Goal: Task Accomplishment & Management: Manage account settings

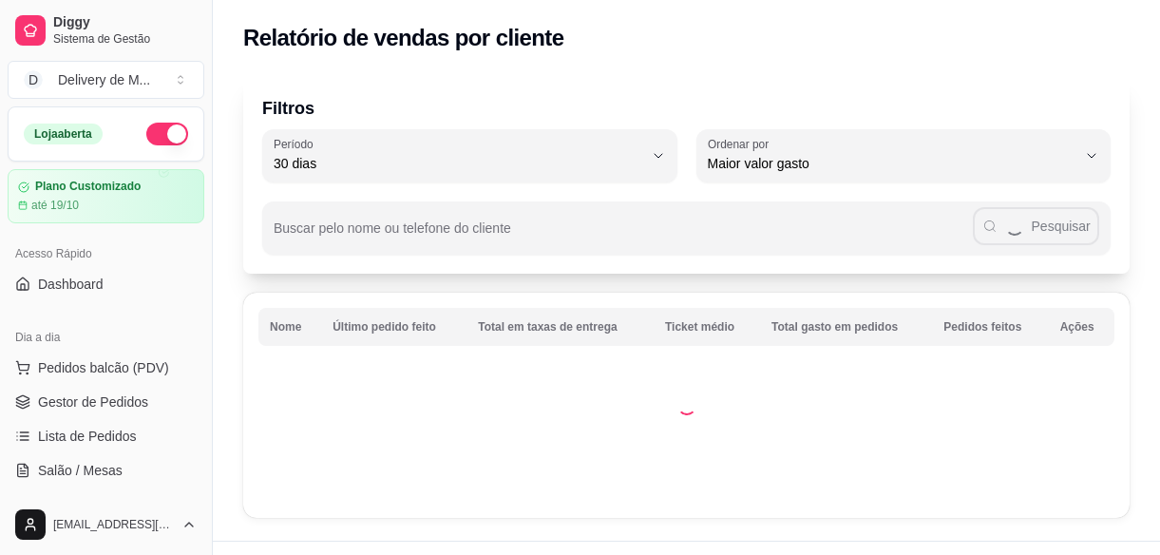
select select "30"
select select "HIGHEST_TOTAL_SPENT_WITH_ORDERS"
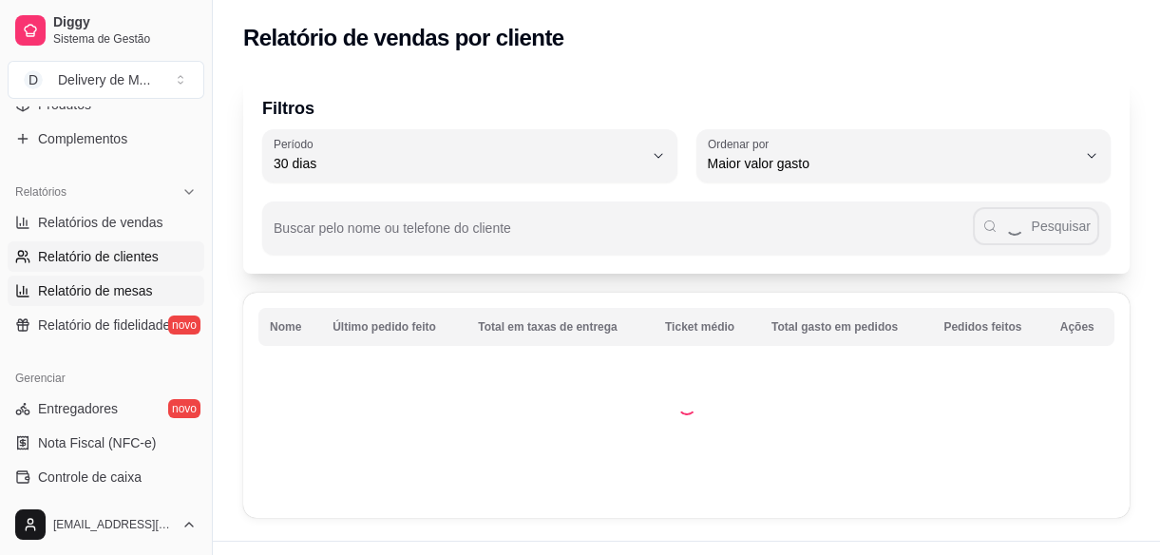
click at [131, 282] on span "Relatório de mesas" at bounding box center [95, 290] width 115 height 19
select select "TOTAL_OF_ORDERS"
select select "7"
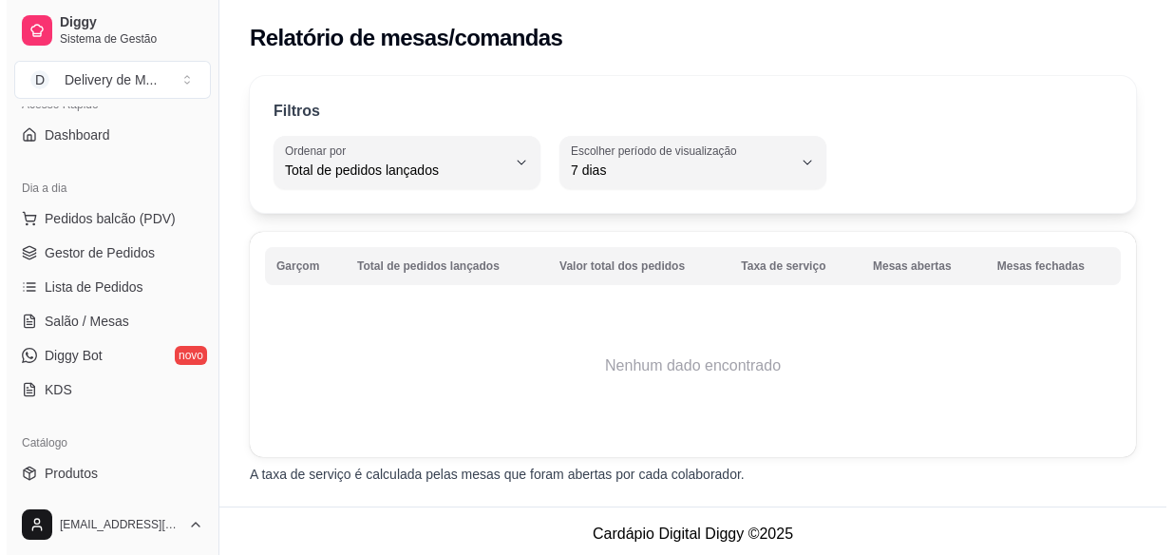
scroll to position [86, 0]
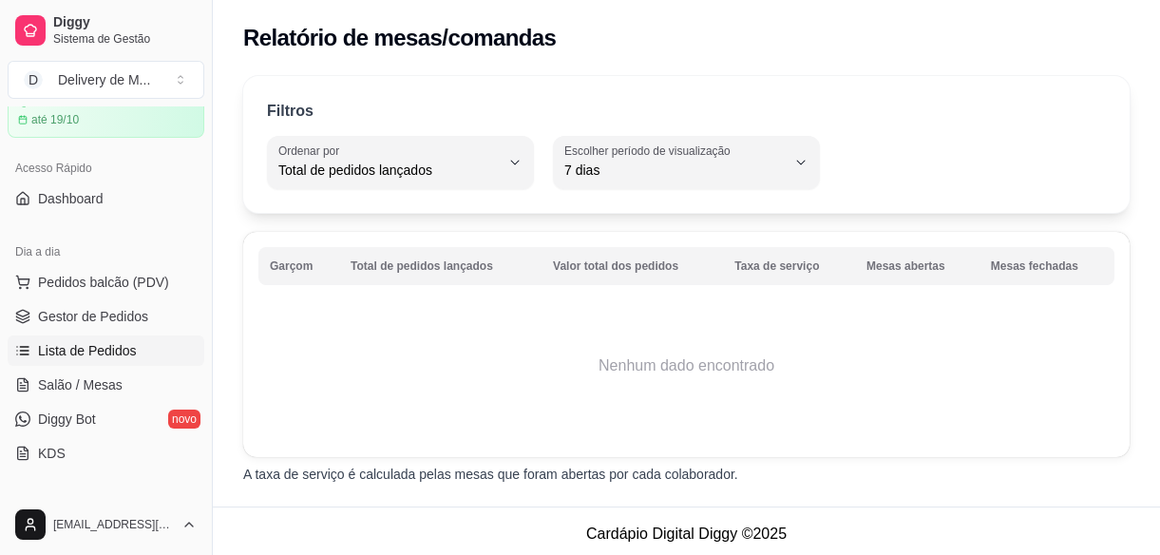
click at [82, 354] on span "Lista de Pedidos" at bounding box center [87, 350] width 99 height 19
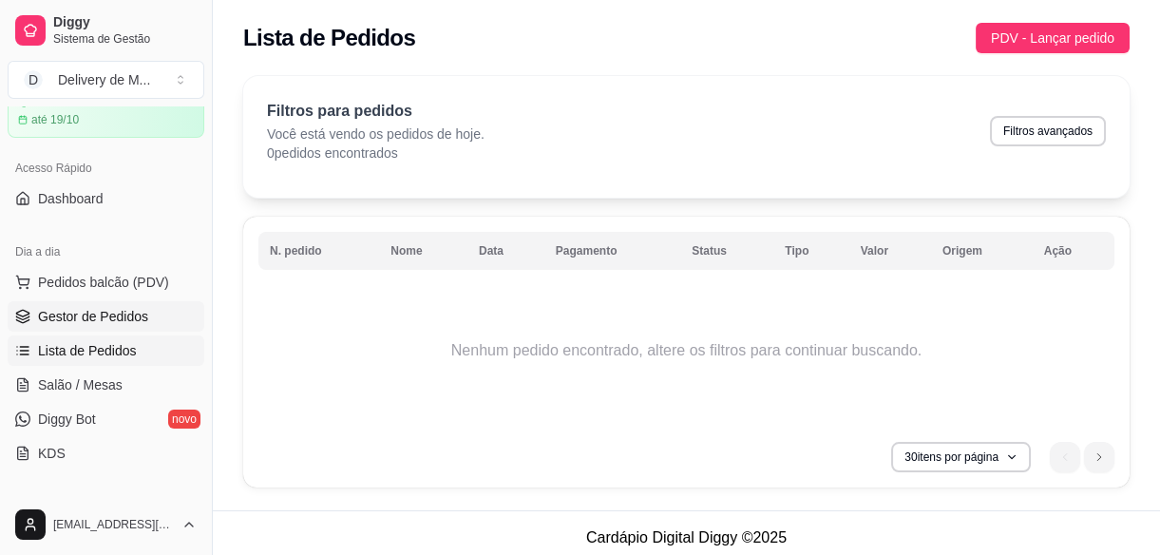
click at [99, 323] on span "Gestor de Pedidos" at bounding box center [93, 316] width 110 height 19
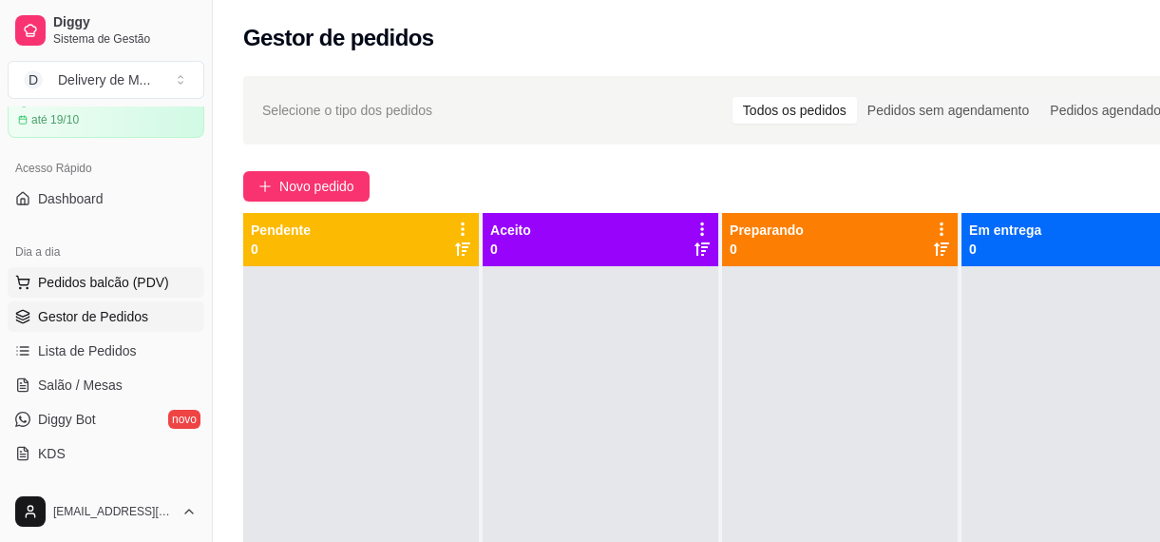
click at [117, 284] on span "Pedidos balcão (PDV)" at bounding box center [103, 282] width 131 height 19
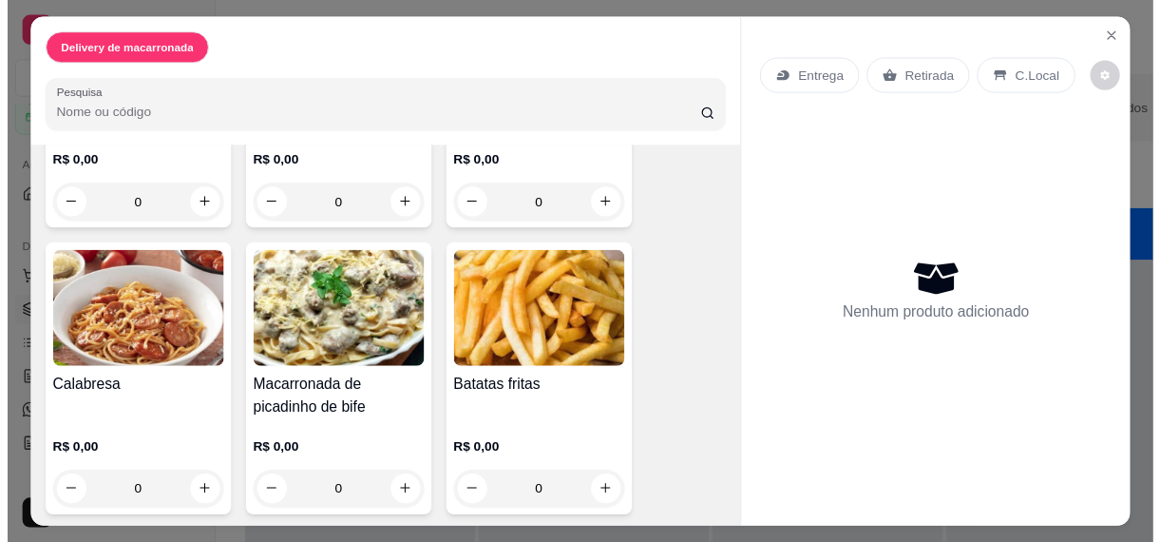
scroll to position [320, 0]
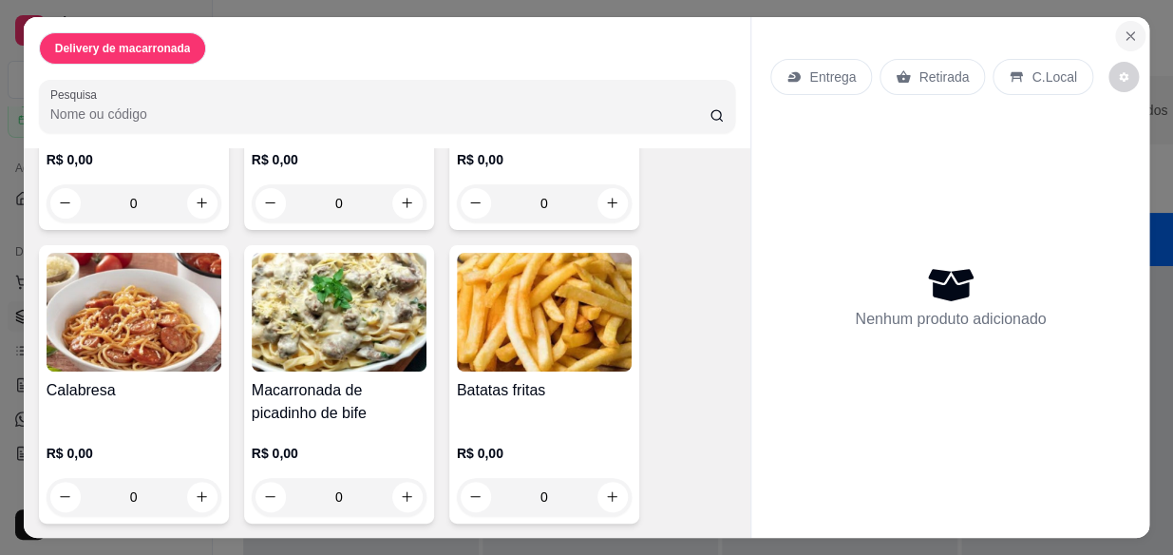
click at [1129, 32] on icon "Close" at bounding box center [1130, 36] width 15 height 15
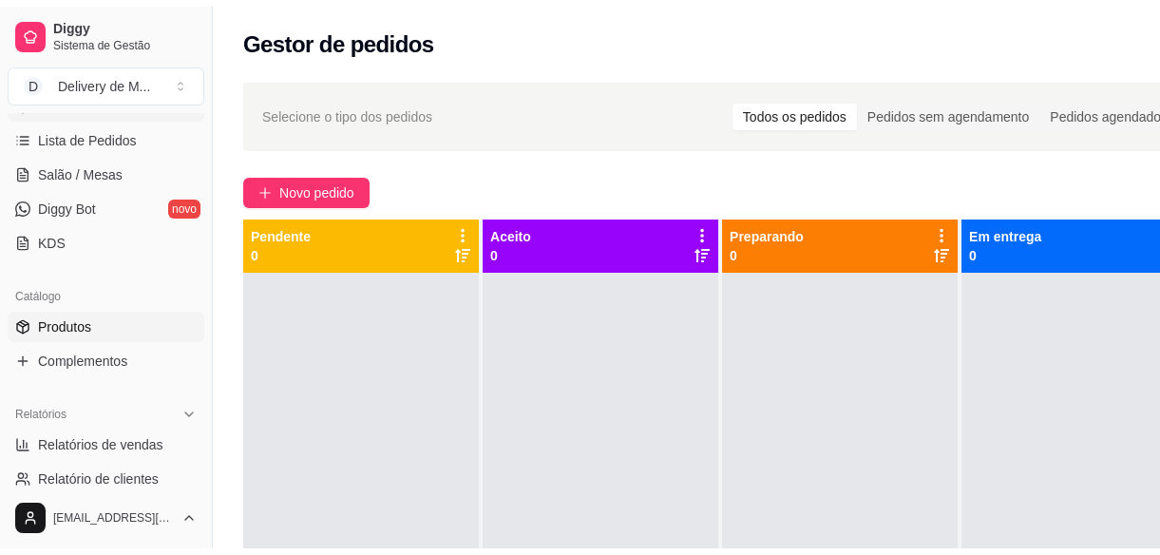
scroll to position [345, 0]
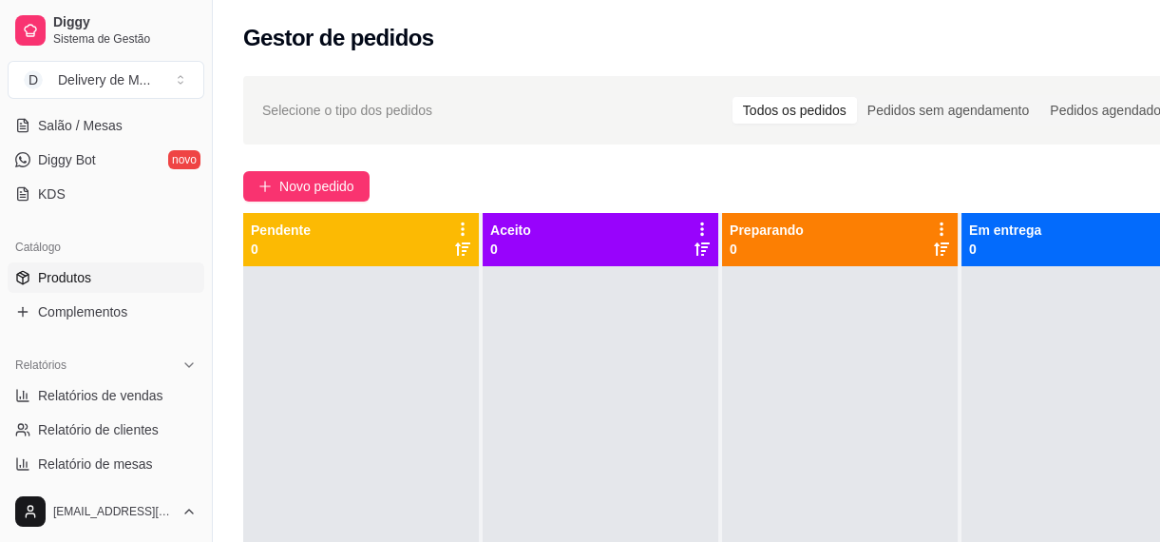
click at [77, 275] on span "Produtos" at bounding box center [64, 277] width 53 height 19
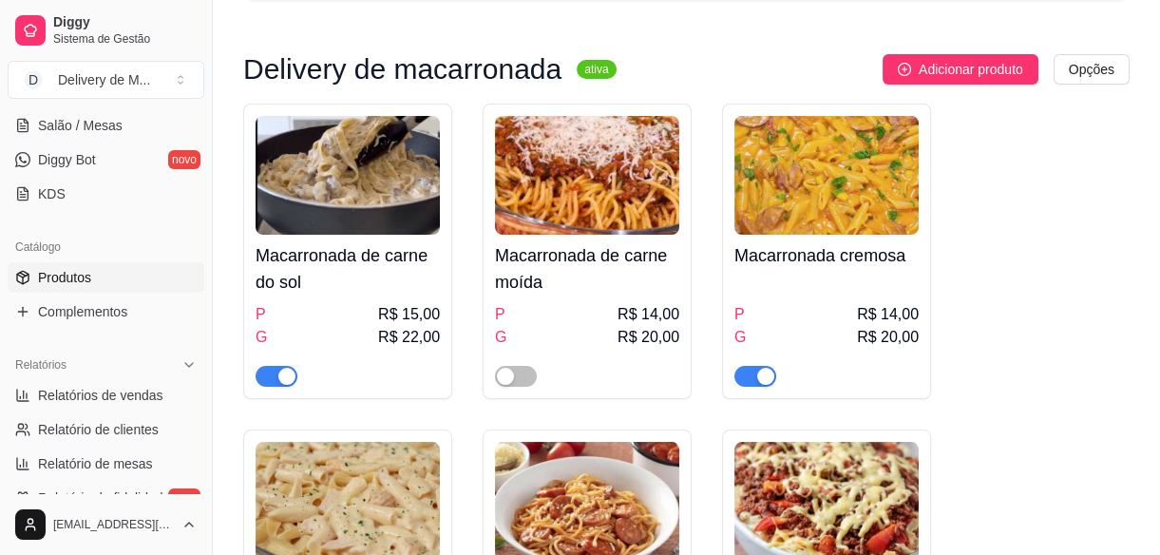
scroll to position [172, 0]
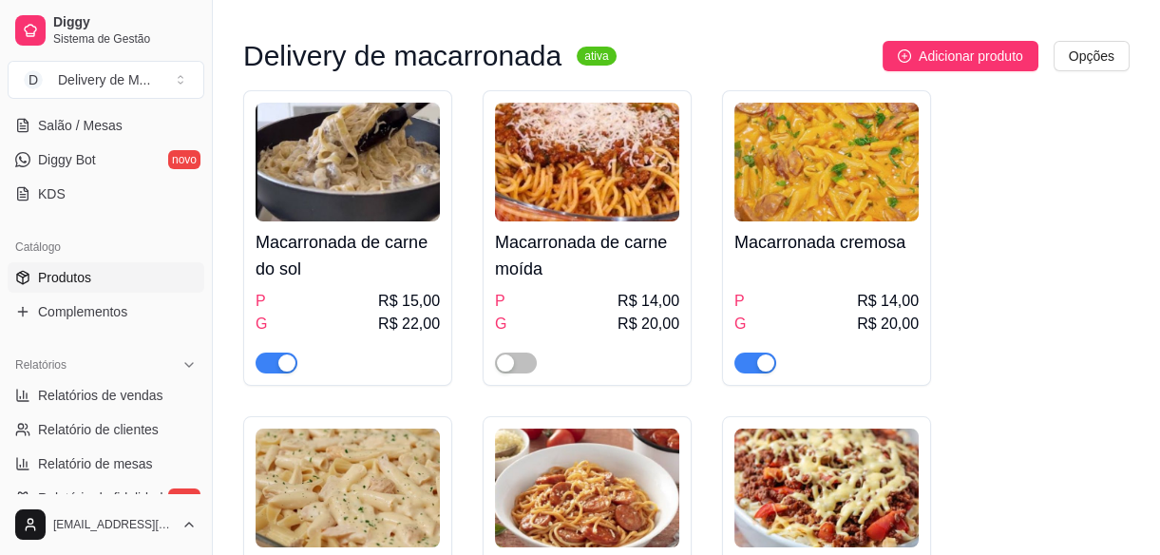
click at [765, 366] on div "button" at bounding box center [765, 362] width 17 height 17
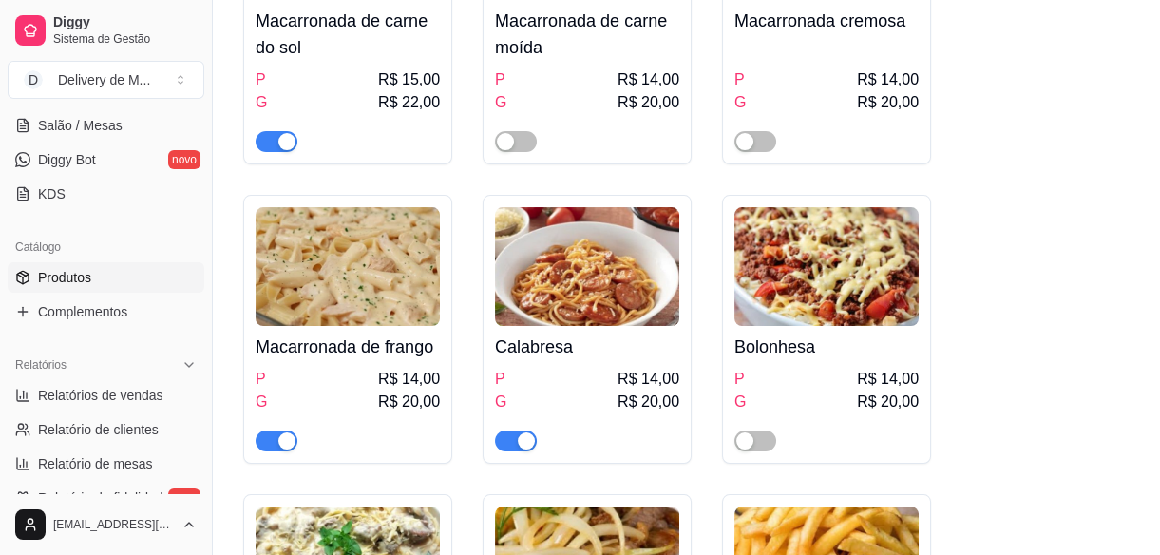
scroll to position [431, 0]
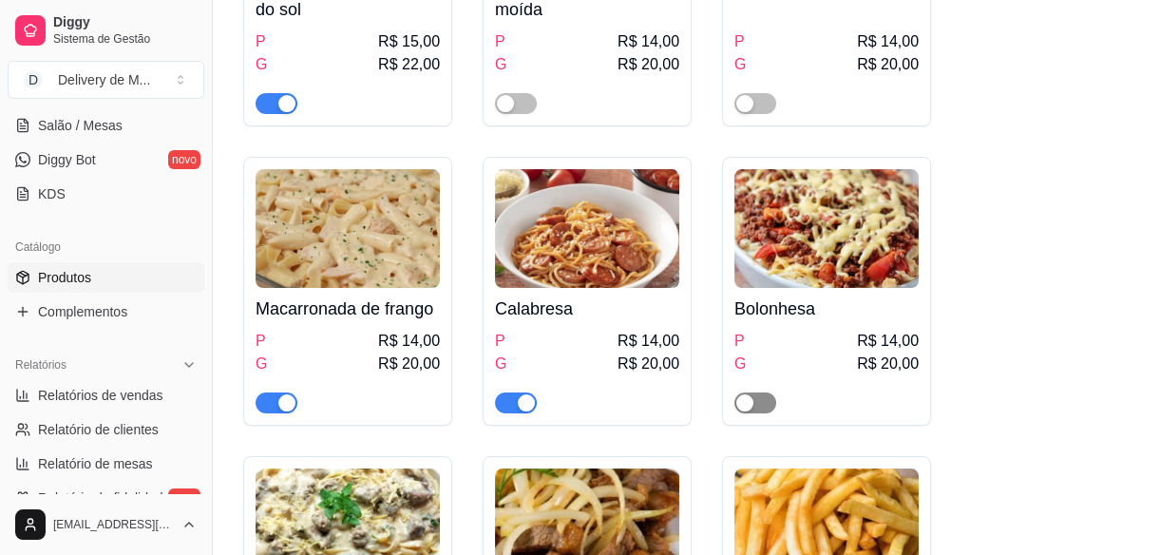
click at [754, 402] on button "button" at bounding box center [755, 402] width 42 height 21
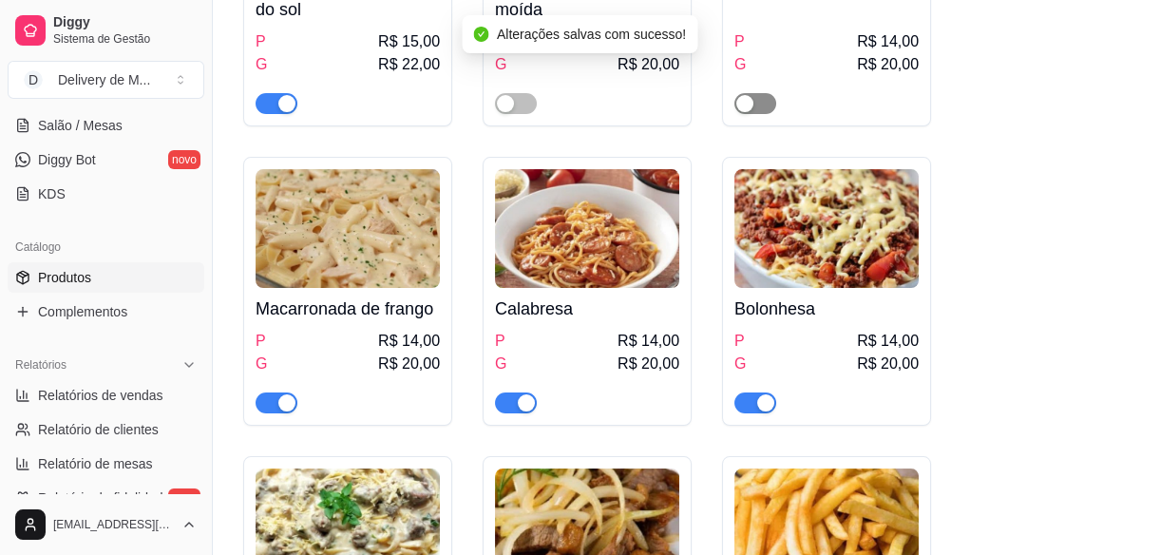
click at [757, 104] on span "button" at bounding box center [755, 103] width 42 height 21
click at [511, 104] on div "button" at bounding box center [505, 103] width 17 height 17
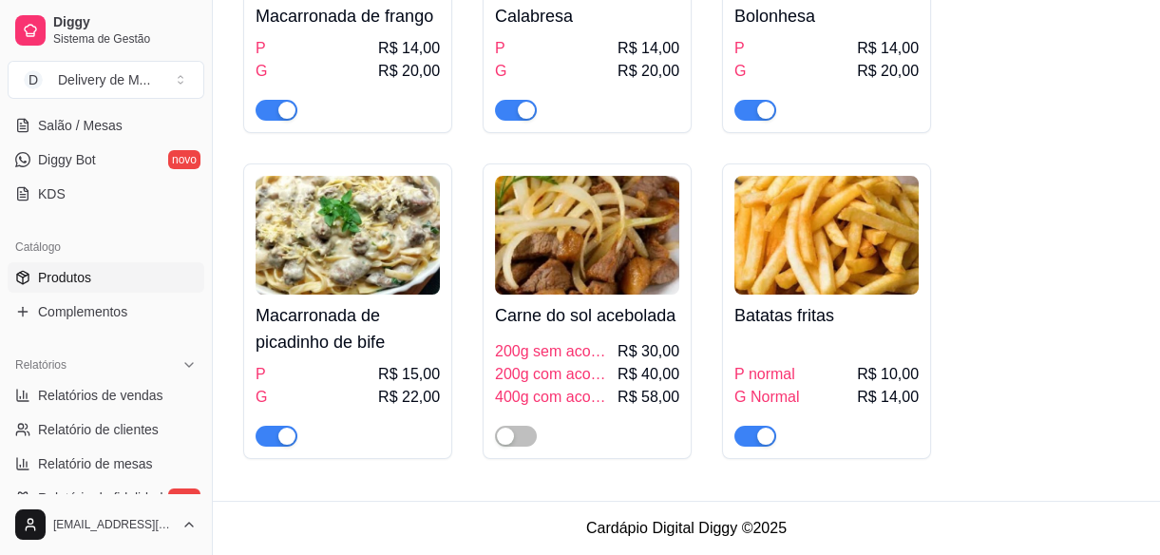
scroll to position [726, 0]
click at [522, 436] on span "button" at bounding box center [516, 436] width 42 height 21
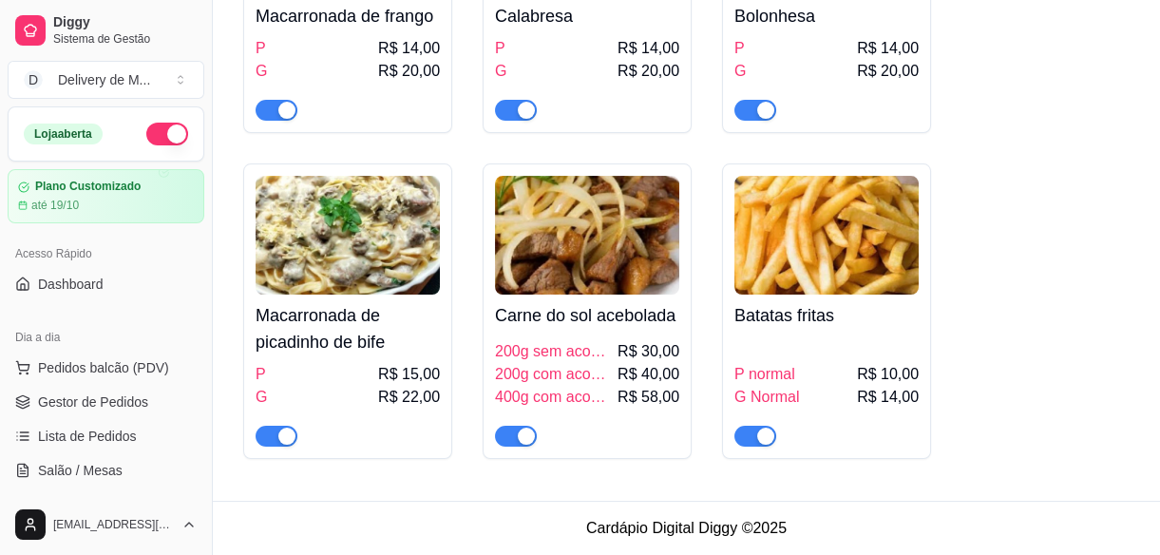
click at [521, 365] on span "200g com acompanhamento" at bounding box center [554, 374] width 119 height 23
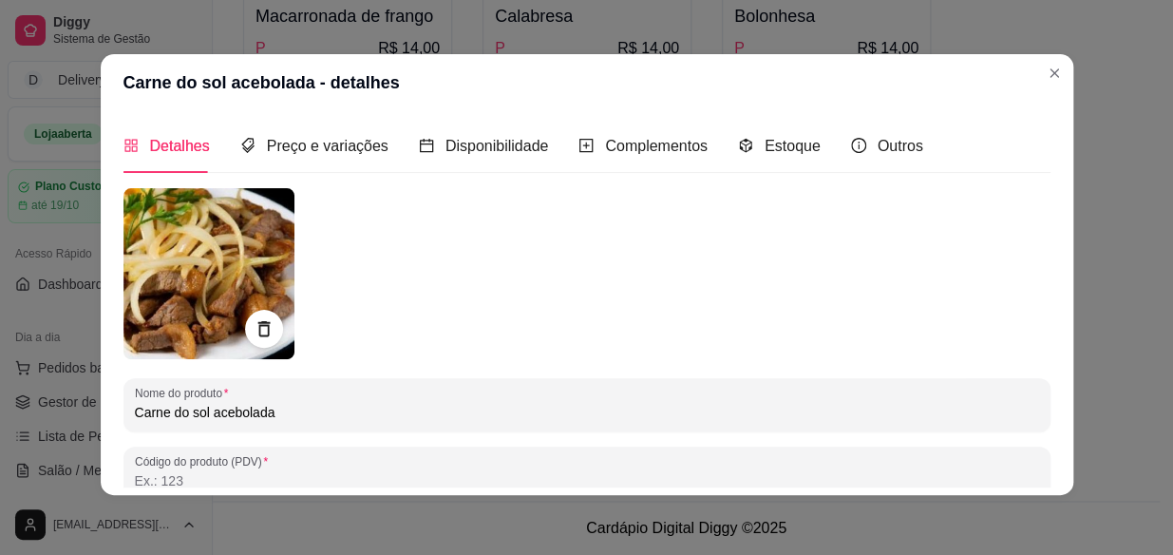
scroll to position [0, 0]
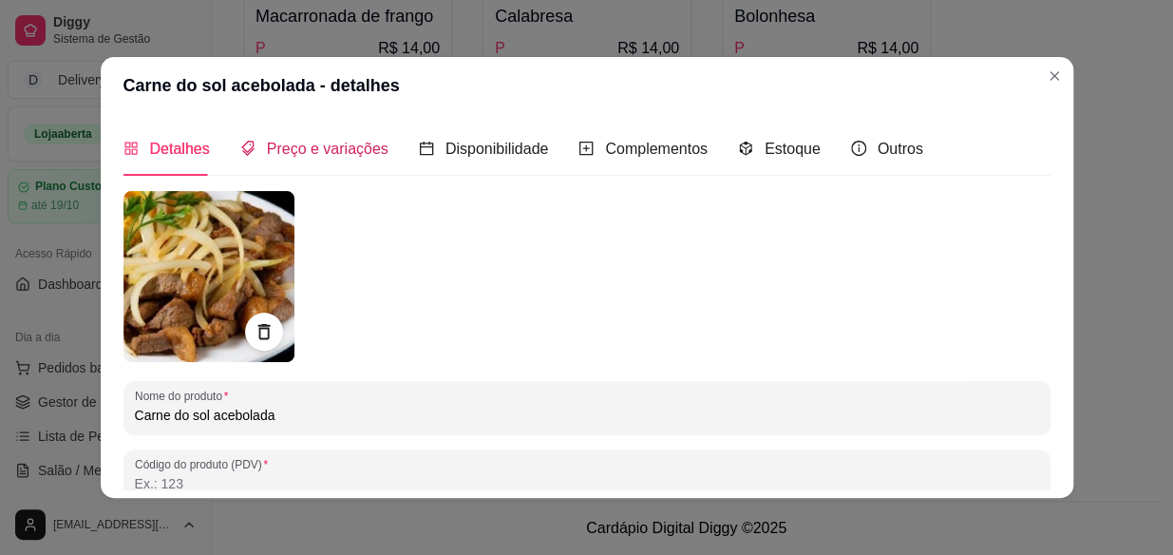
click at [339, 149] on span "Preço e variações" at bounding box center [328, 149] width 122 height 16
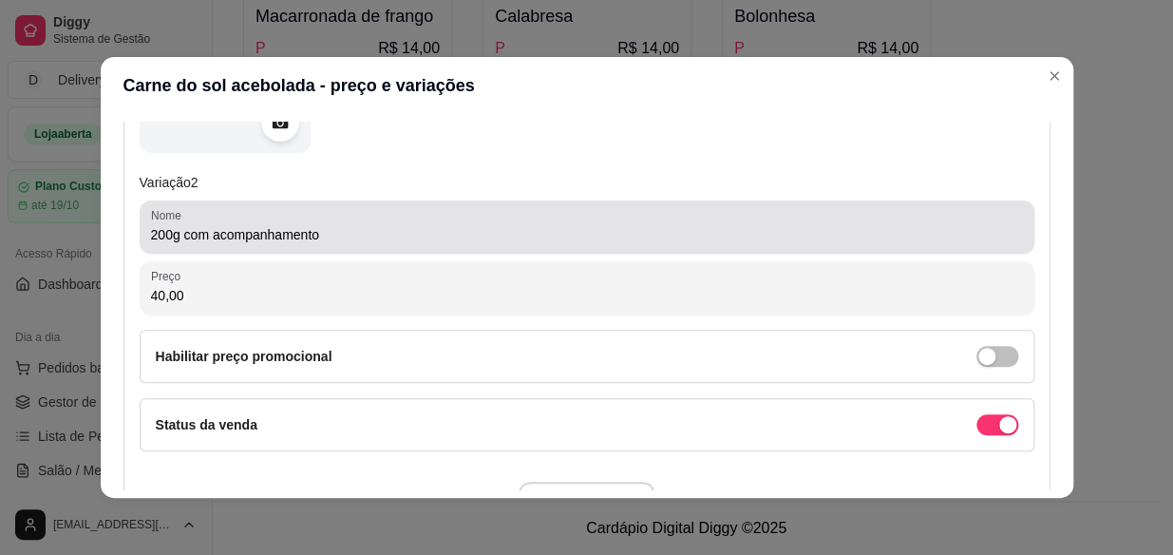
scroll to position [950, 0]
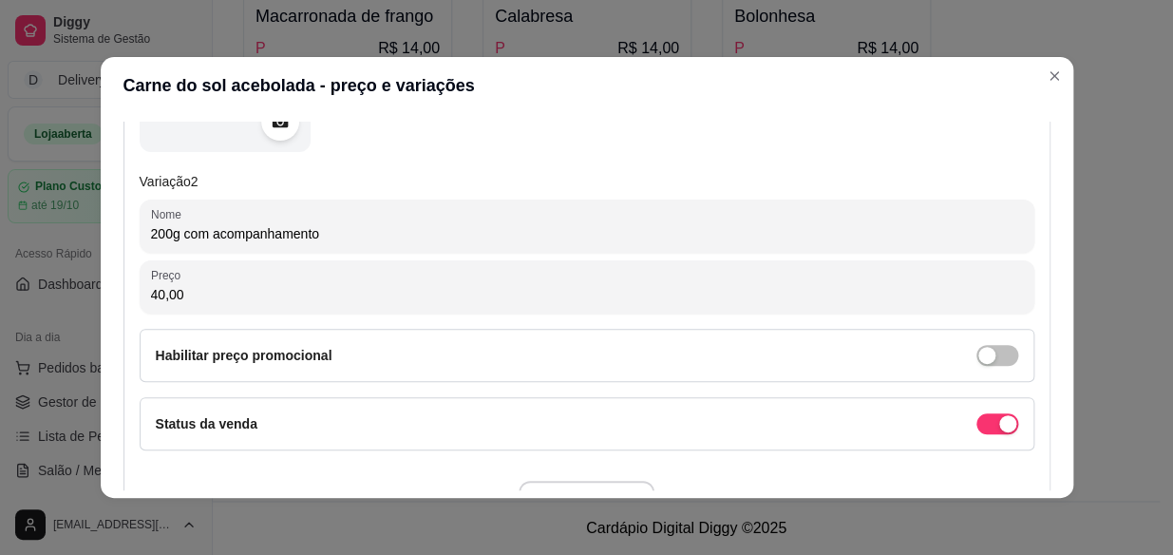
click at [162, 232] on input "200g com acompanhamento" at bounding box center [587, 233] width 872 height 19
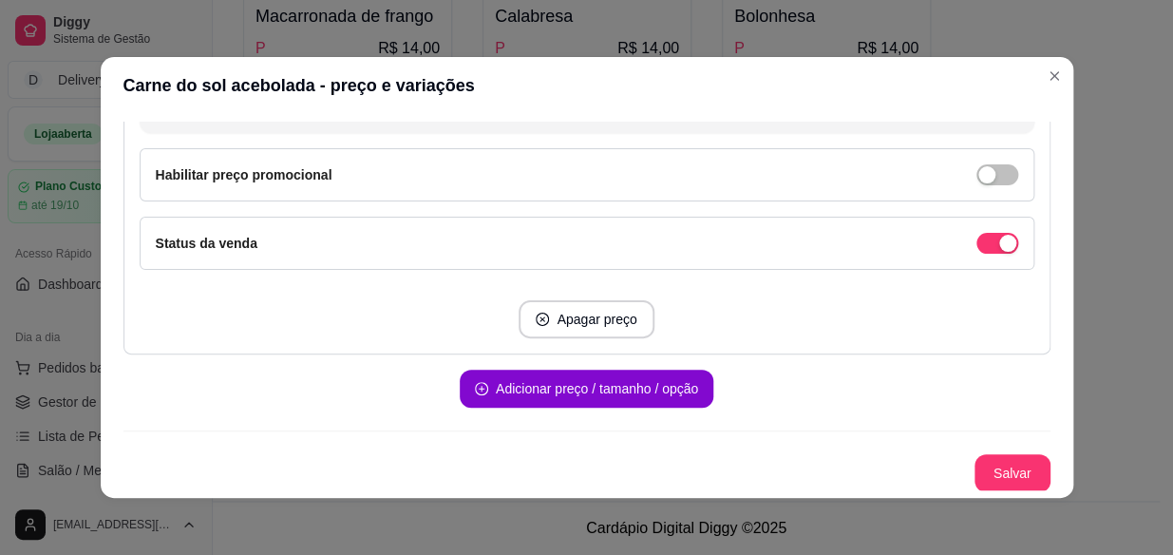
scroll to position [3, 0]
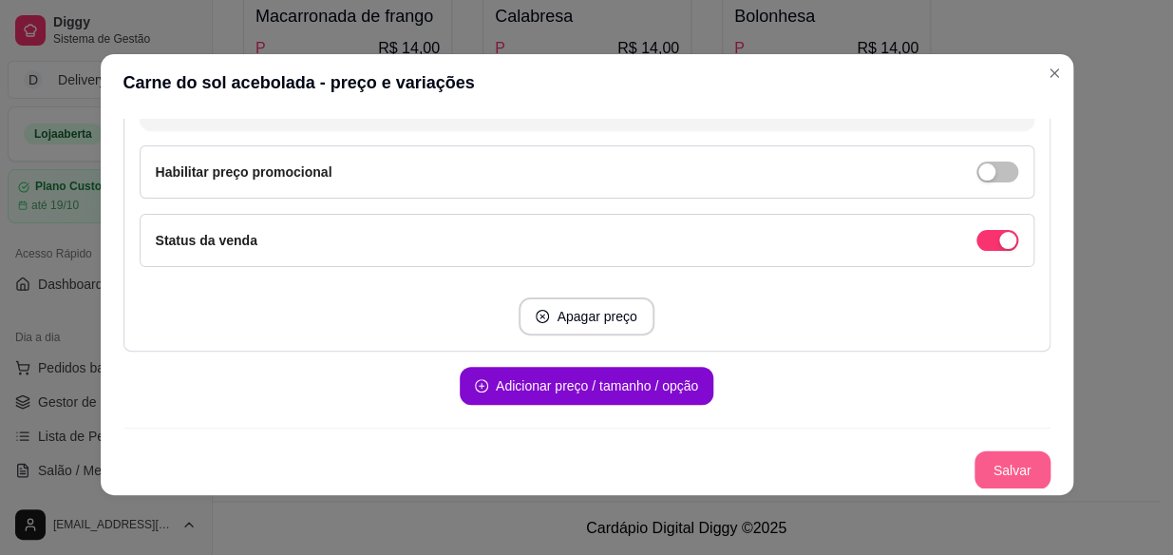
type input "250g com acompanhamento"
click at [977, 462] on button "Salvar" at bounding box center [1013, 470] width 74 height 37
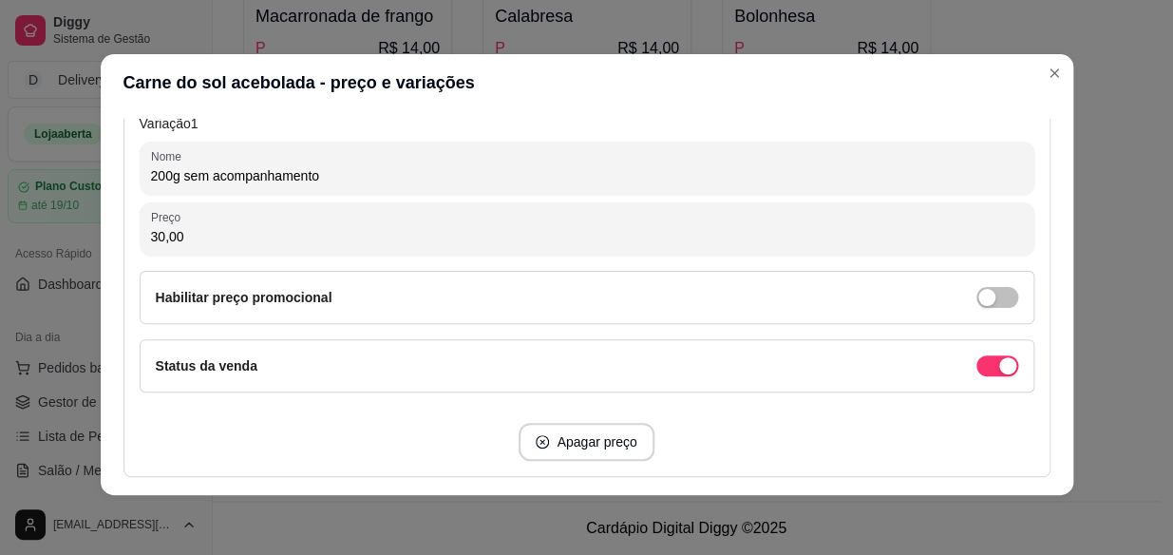
scroll to position [333, 0]
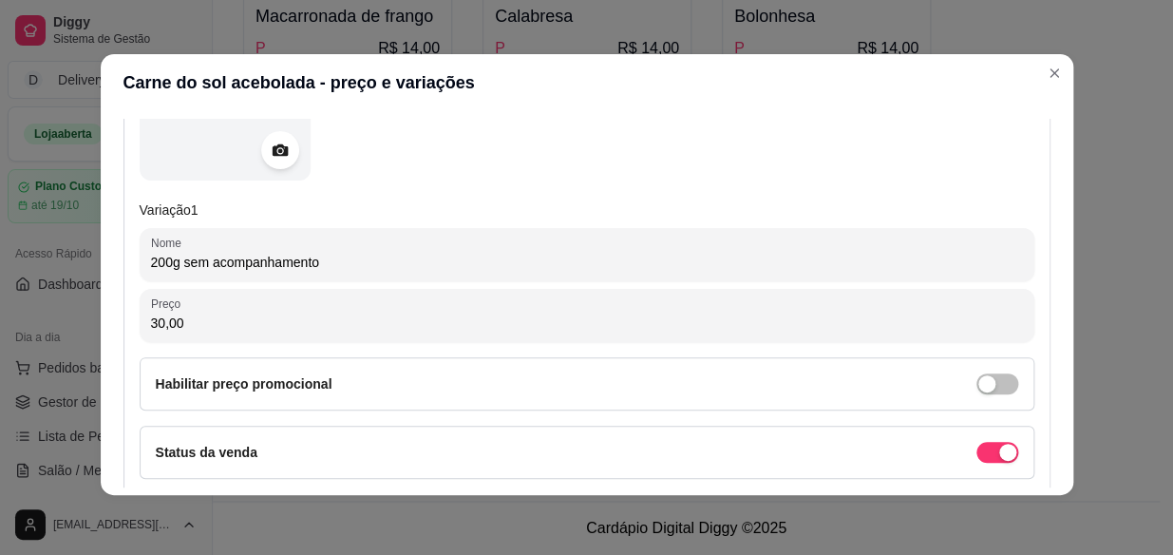
click at [314, 264] on input "200g sem acompanhamento" at bounding box center [587, 262] width 872 height 19
click at [356, 258] on input "200g Vai com a Batatinha Pequena e Farofa" at bounding box center [587, 262] width 872 height 19
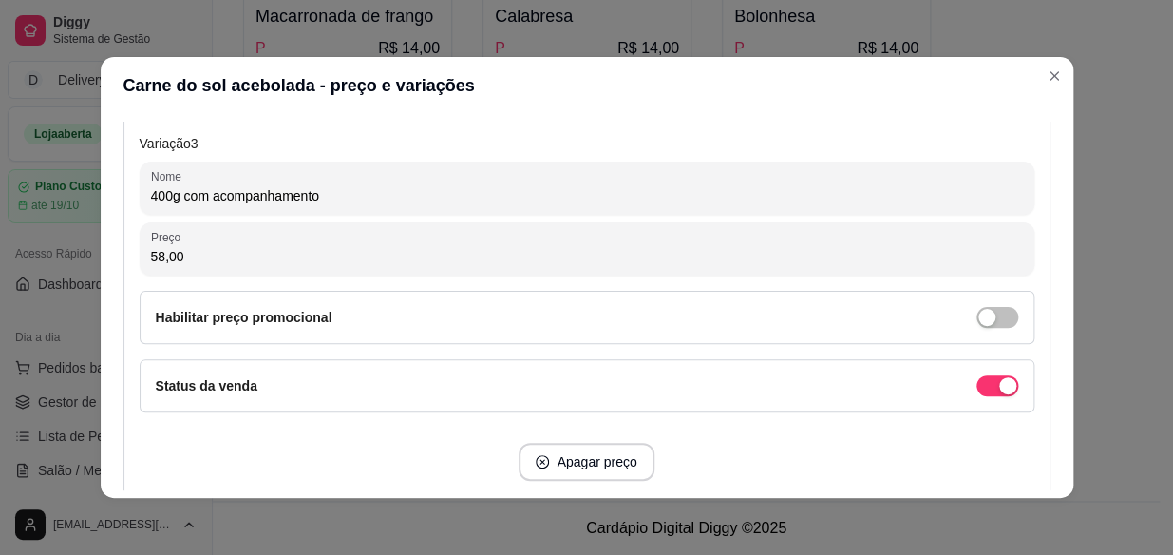
scroll to position [1543, 0]
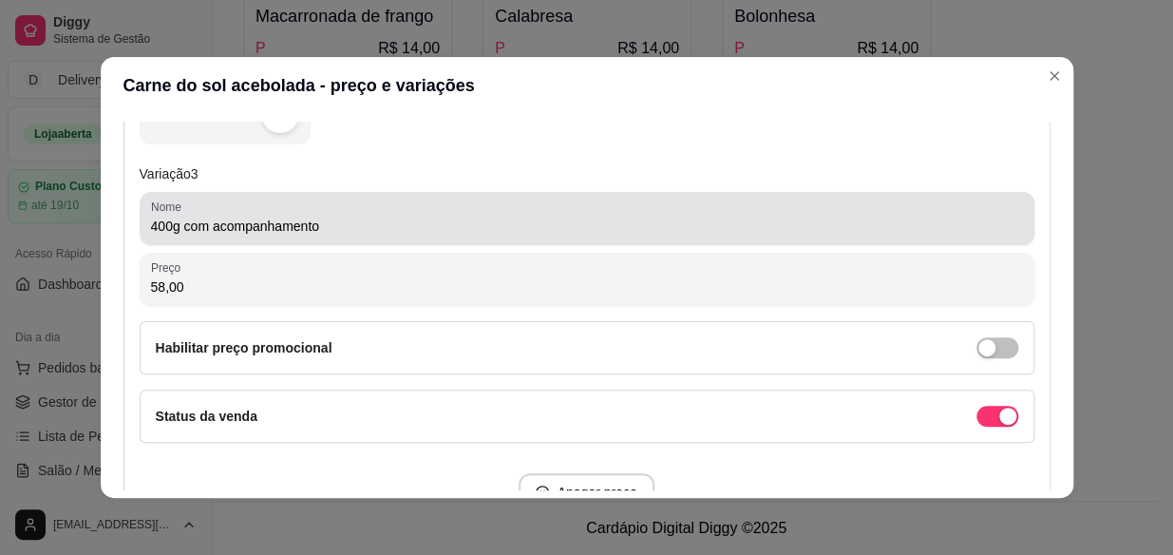
type input "200g Vai com a Batatinha Pequena e a Farofa"
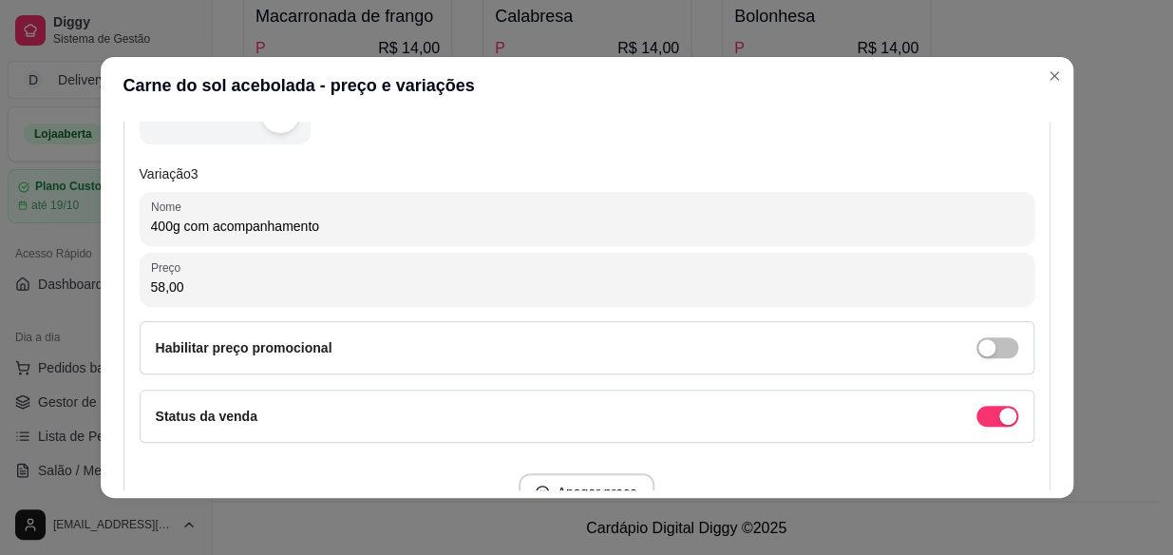
click at [336, 227] on input "400g com acompanhamento" at bounding box center [587, 226] width 872 height 19
click at [218, 228] on input "400g Banhão, [GEOGRAPHIC_DATA]," at bounding box center [587, 226] width 872 height 19
click at [190, 225] on input "400g Banhão , [GEOGRAPHIC_DATA]," at bounding box center [587, 226] width 872 height 19
click at [276, 220] on input "400g Bainhão , [GEOGRAPHIC_DATA]," at bounding box center [587, 226] width 872 height 19
click at [266, 224] on input "400g Bainhão , [GEOGRAPHIC_DATA]," at bounding box center [587, 226] width 872 height 19
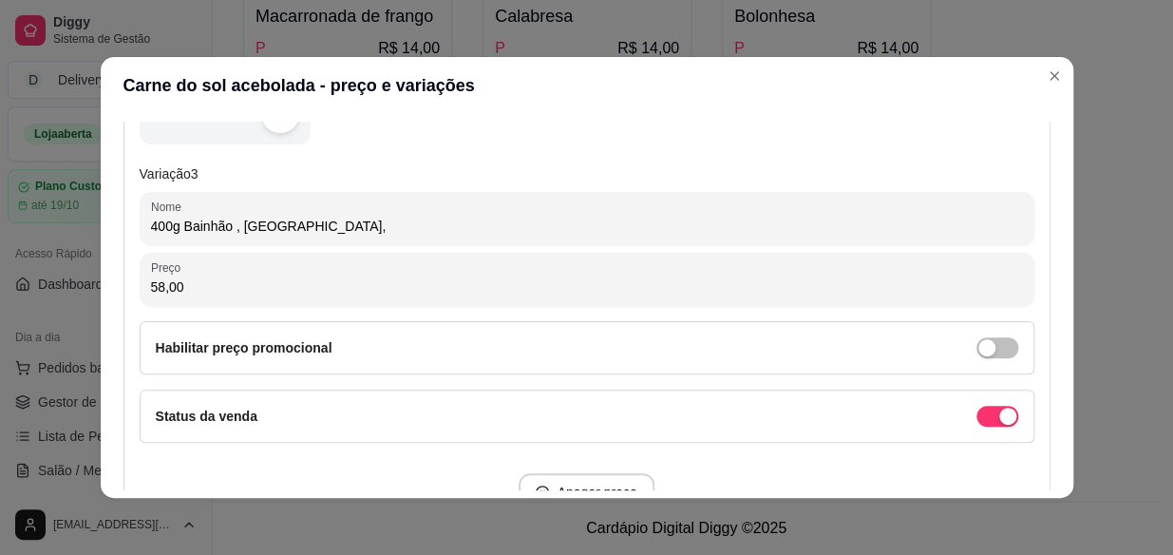
click at [205, 222] on input "400g Bainhão , [GEOGRAPHIC_DATA]," at bounding box center [587, 226] width 872 height 19
click at [212, 222] on input "400g Bainhão , [GEOGRAPHIC_DATA]," at bounding box center [587, 226] width 872 height 19
click at [280, 218] on input "400g Baião , Farofa," at bounding box center [587, 226] width 872 height 19
click at [208, 229] on input "400g Baião , Farofa," at bounding box center [587, 226] width 872 height 19
click at [325, 228] on input "400g Baião ou Arroz , Farofa," at bounding box center [587, 226] width 872 height 19
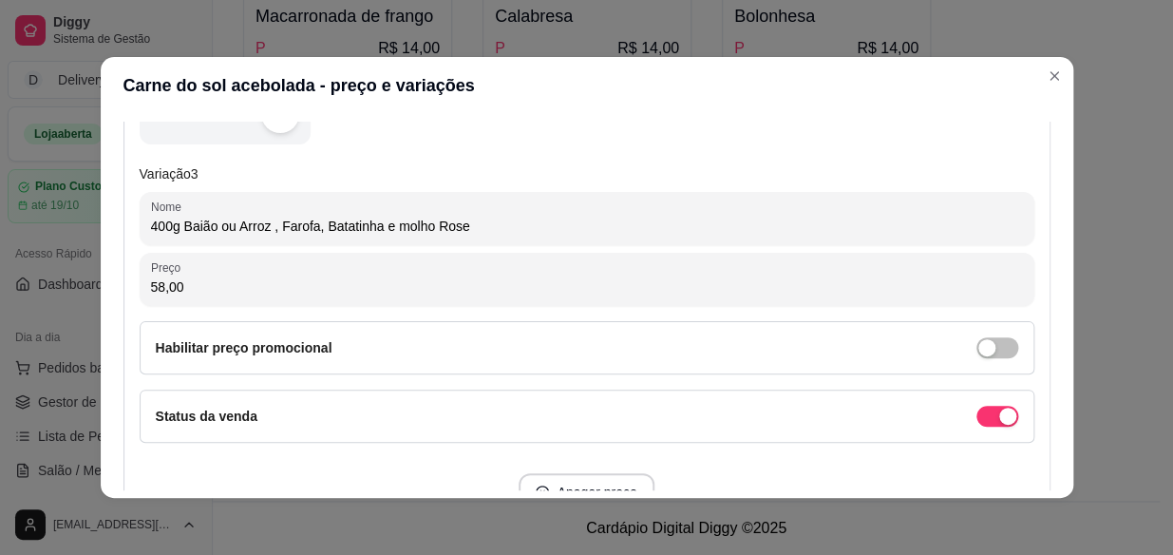
drag, startPoint x: 179, startPoint y: 223, endPoint x: 457, endPoint y: 242, distance: 279.0
click at [457, 242] on div "Nome 400g Baião ou Arroz , Farofa, Batatinha e molho Rose" at bounding box center [587, 218] width 895 height 53
click at [483, 227] on input "400g Baião ou Arroz , Farofa, Batatinha e molho Rose" at bounding box center [587, 226] width 872 height 19
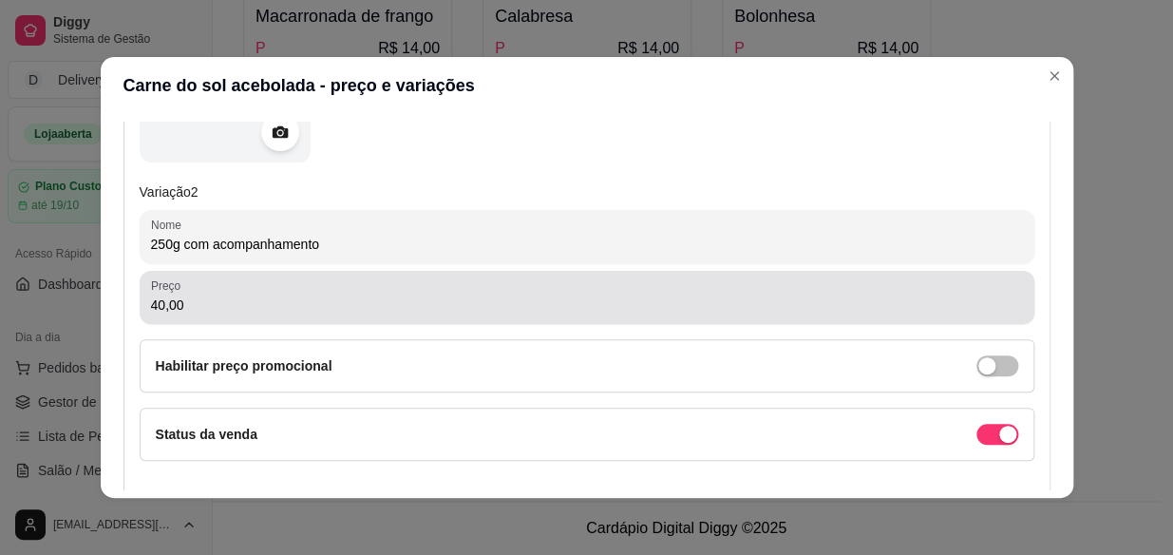
scroll to position [939, 0]
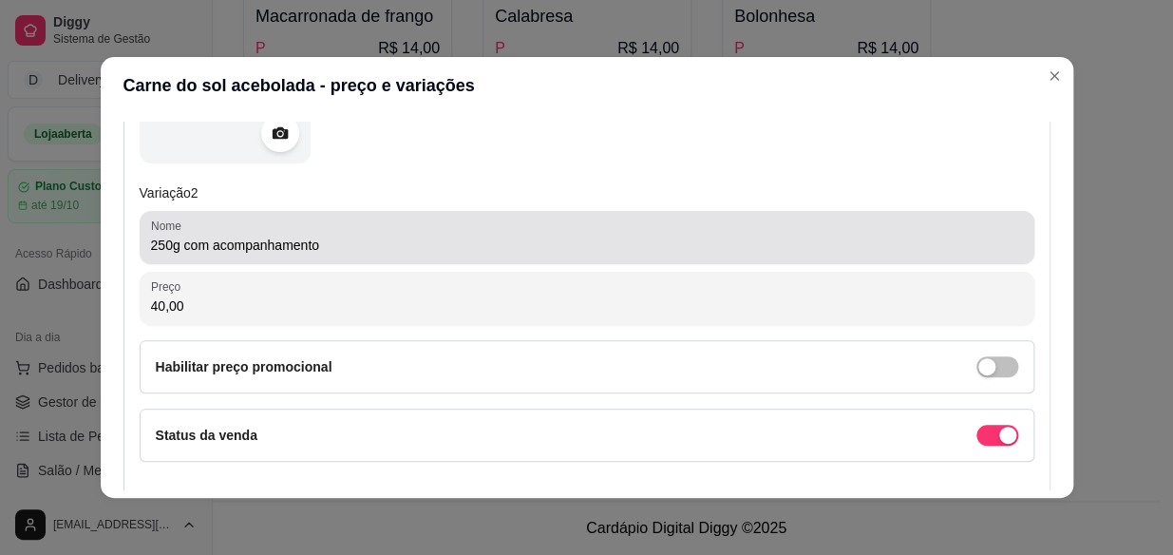
type input "400g Baião ou Arroz , Farofa, Batatinha e molho Rose."
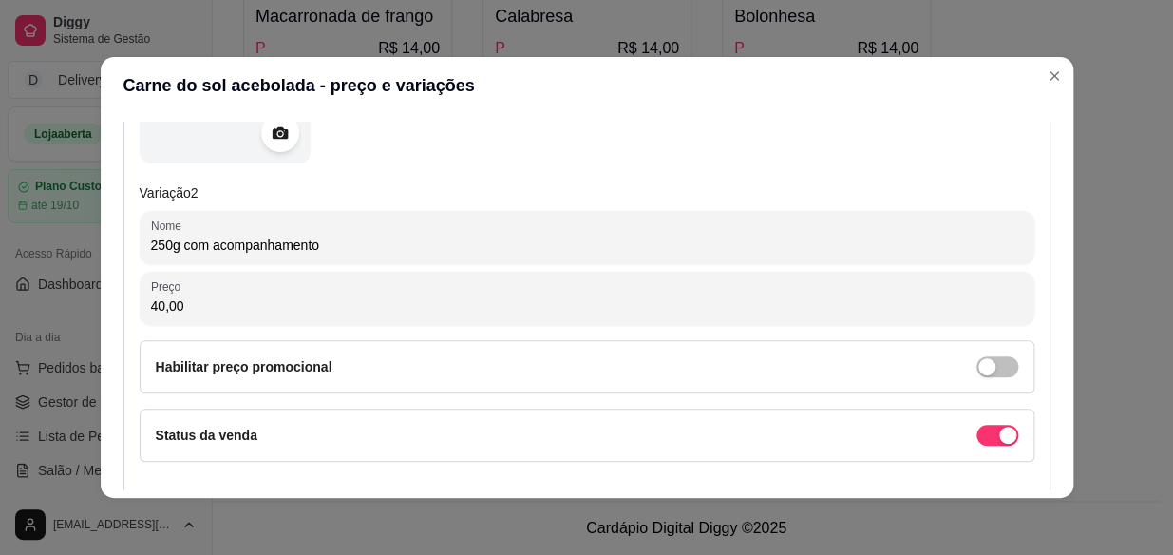
click at [342, 246] on input "250g com acompanhamento" at bounding box center [587, 245] width 872 height 19
paste input "Baião ou [PERSON_NAME] , Farofa, Batatinha e molho Rose"
click at [164, 243] on input "250g Baião ou Arroz , Farofa, Batatinha e molho Rose" at bounding box center [587, 245] width 872 height 19
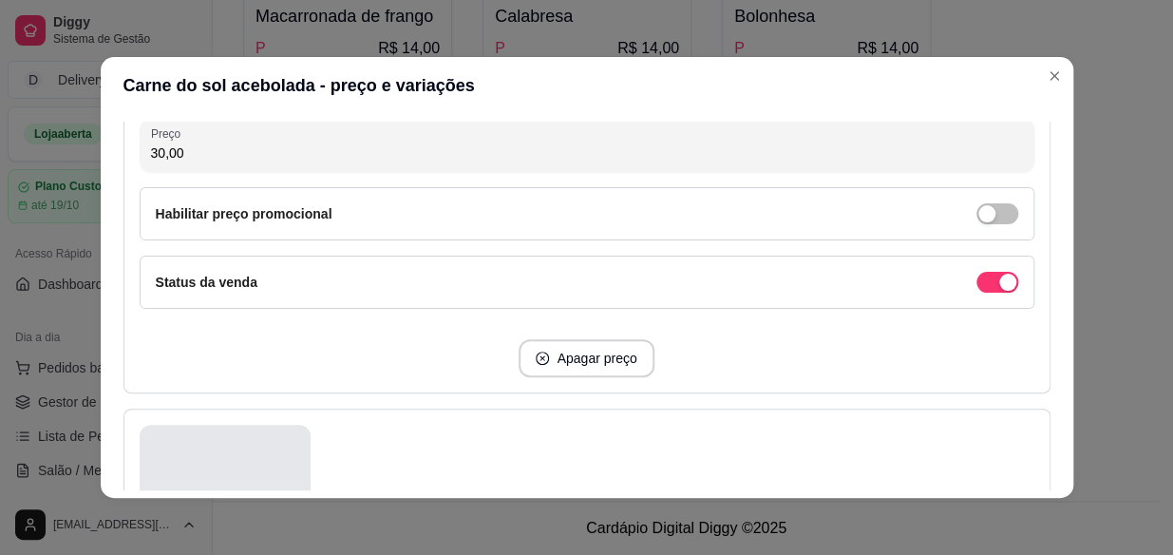
scroll to position [420, 0]
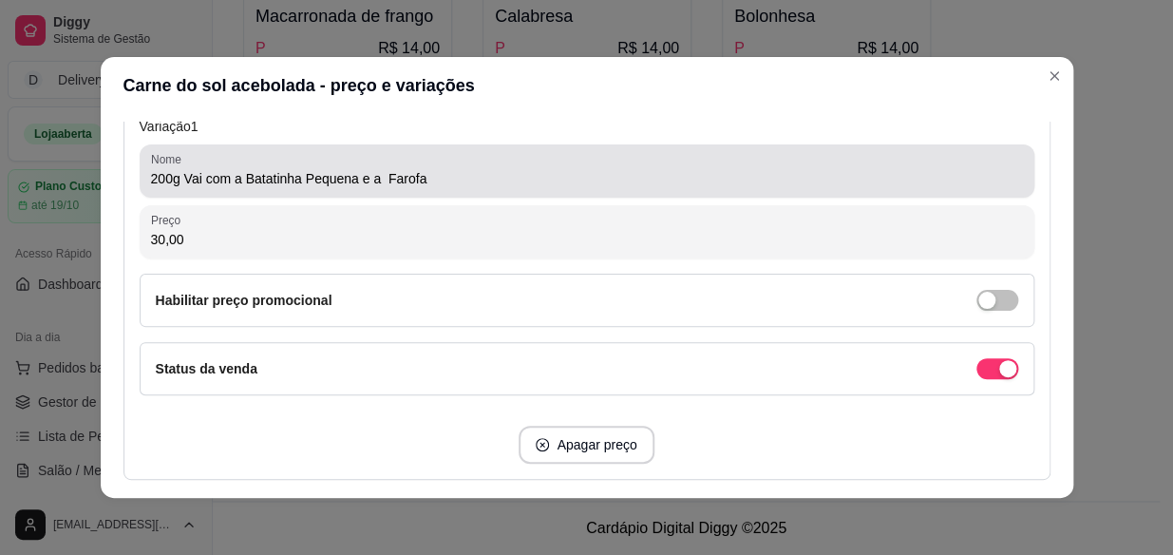
type input "200g Baião ou Arroz , Farofa, Batatinha e molho Rose"
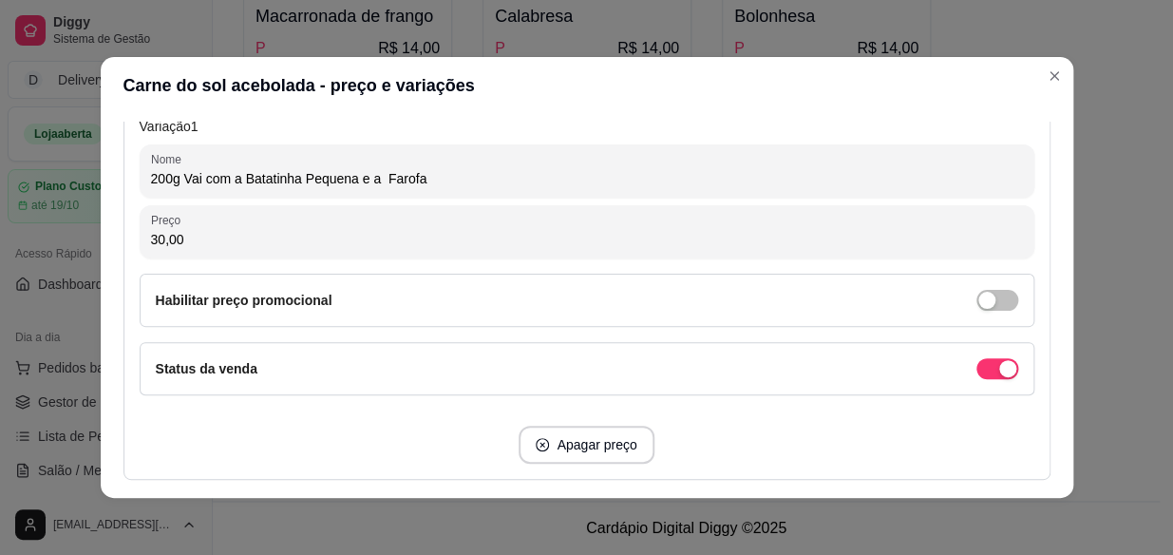
click at [165, 179] on input "200g Vai com a Batatinha Pequena e a Farofa" at bounding box center [587, 178] width 872 height 19
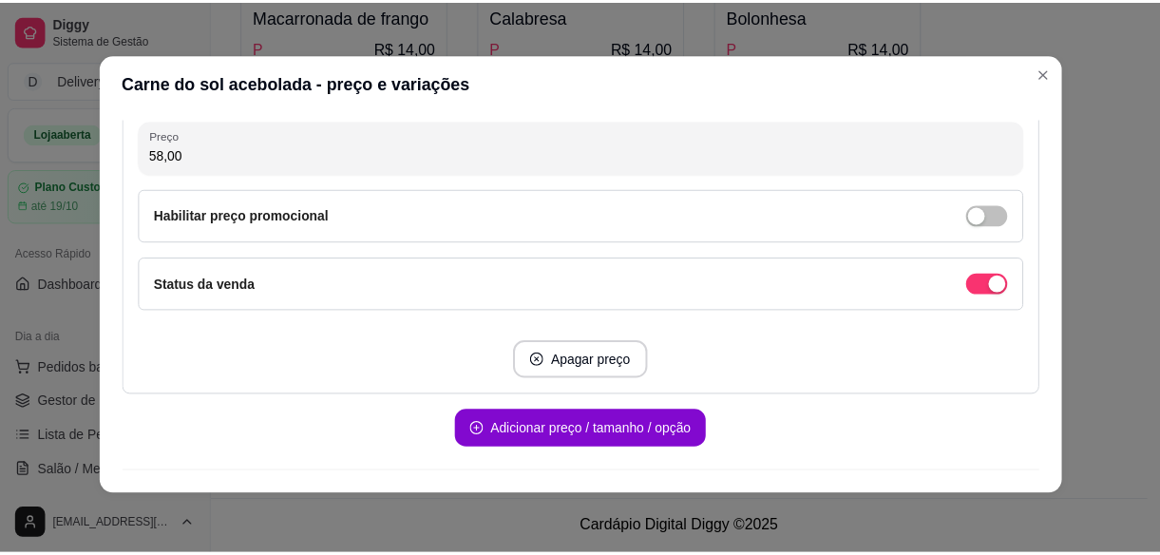
scroll to position [1716, 0]
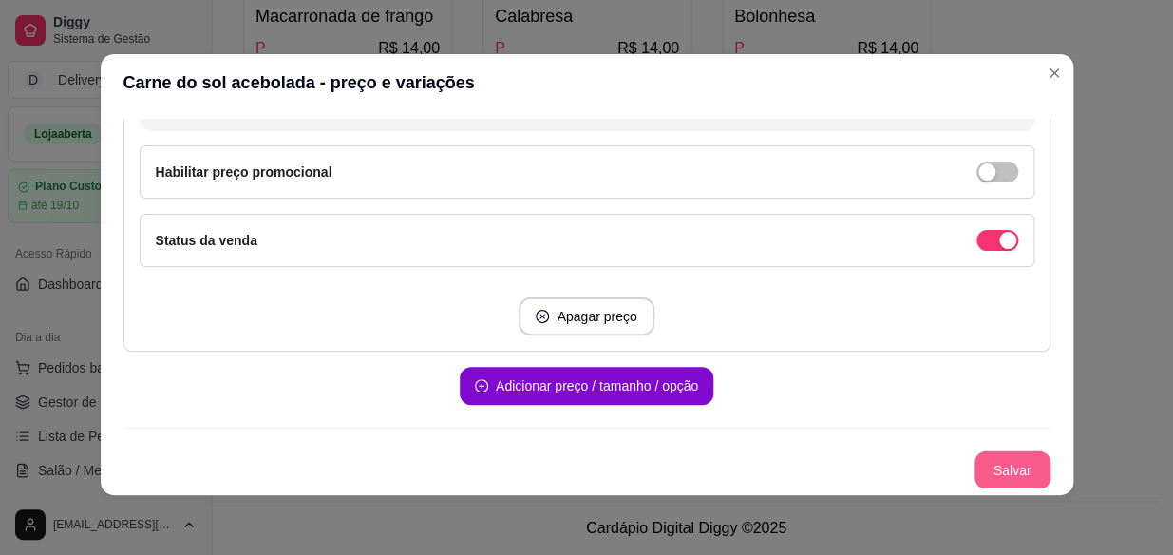
type input "170g Vai com a Batatinha Pequena e a Farofa"
click at [991, 466] on button "Salvar" at bounding box center [1013, 470] width 74 height 37
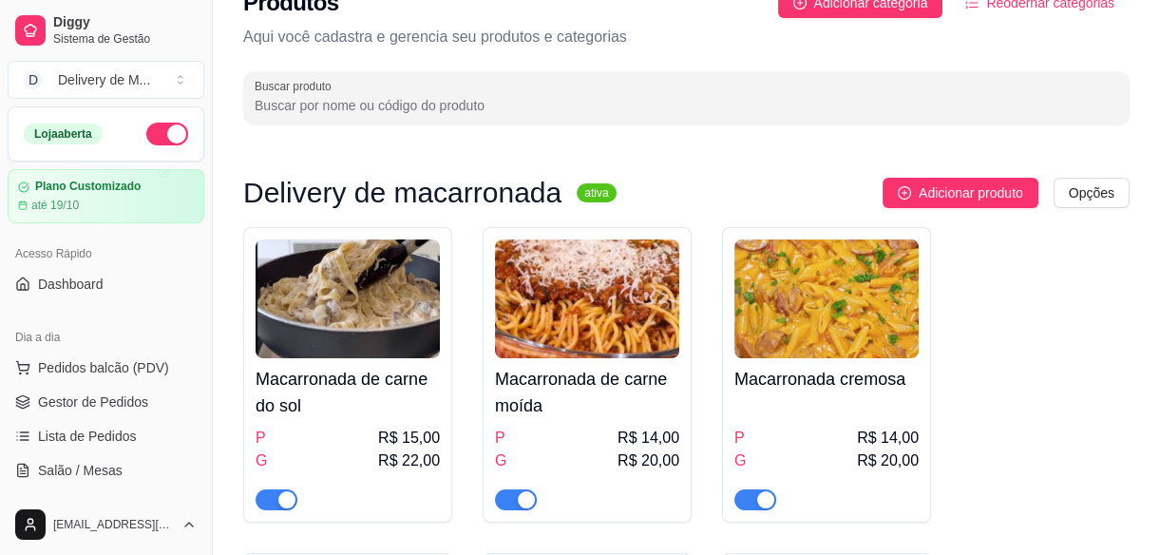
scroll to position [0, 0]
